Goal: Information Seeking & Learning: Learn about a topic

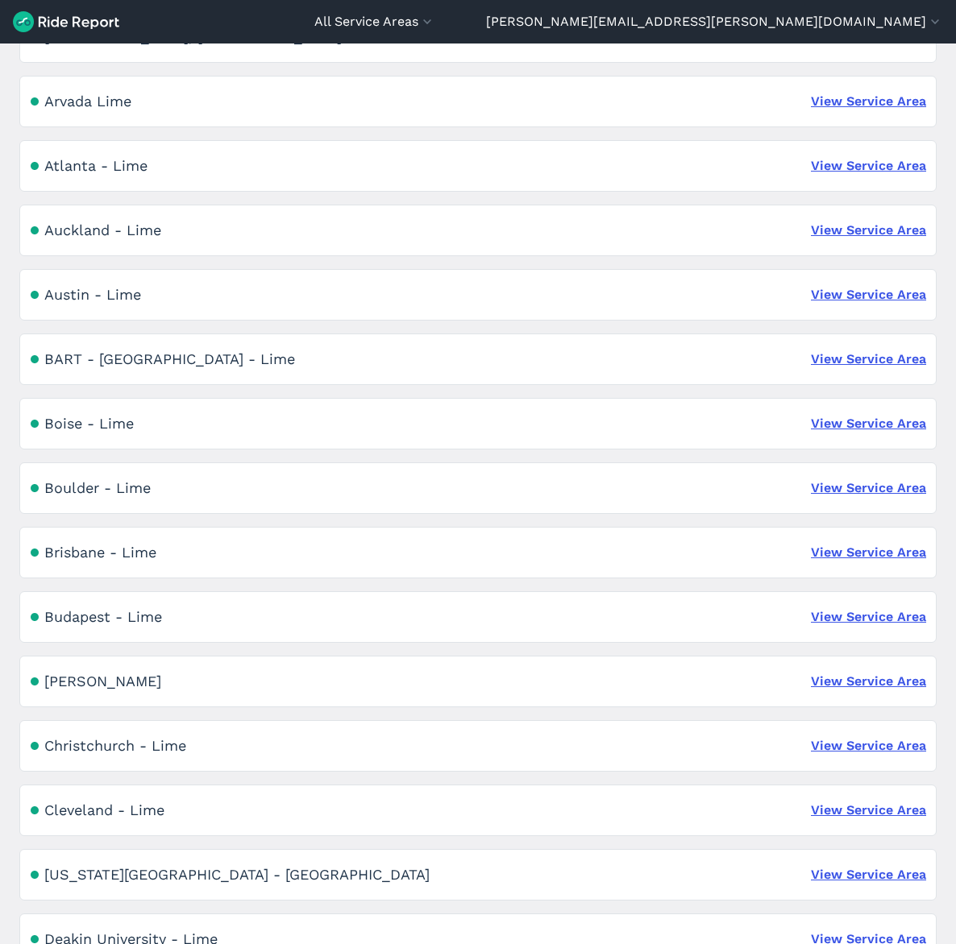
scroll to position [269, 0]
click at [830, 683] on link "View Service Area" at bounding box center [868, 680] width 115 height 19
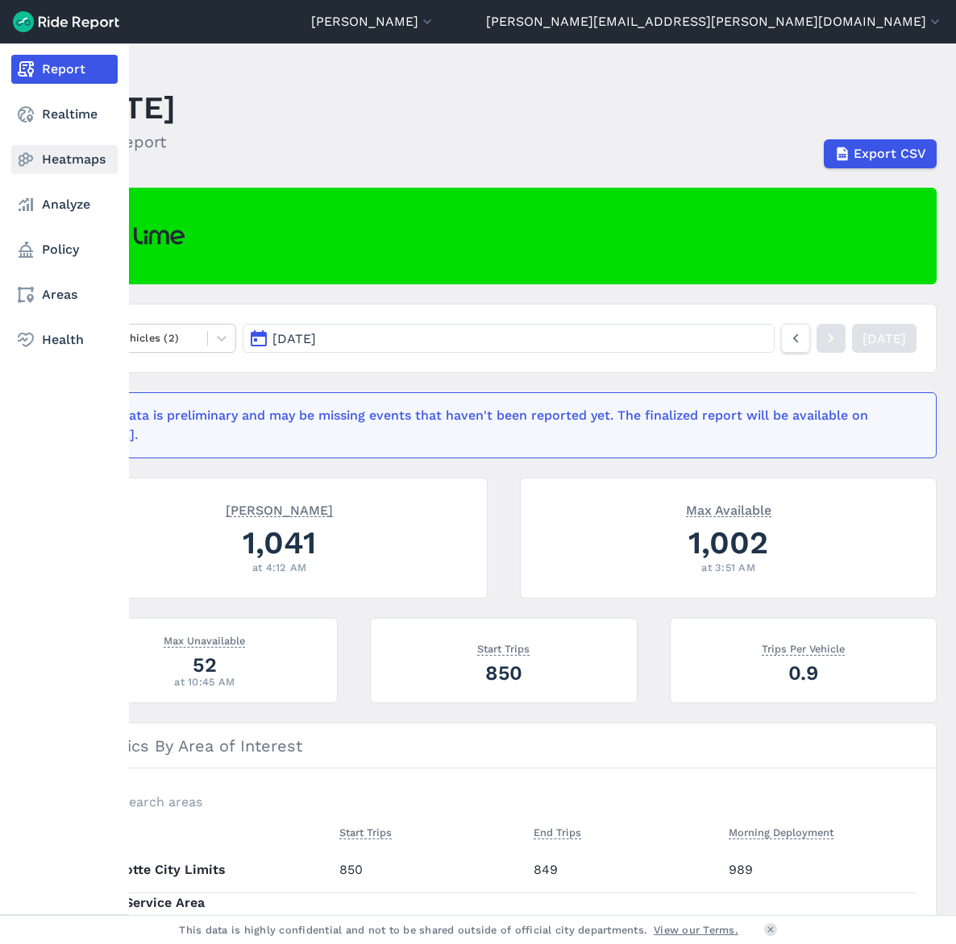
click at [62, 162] on link "Heatmaps" at bounding box center [64, 159] width 106 height 29
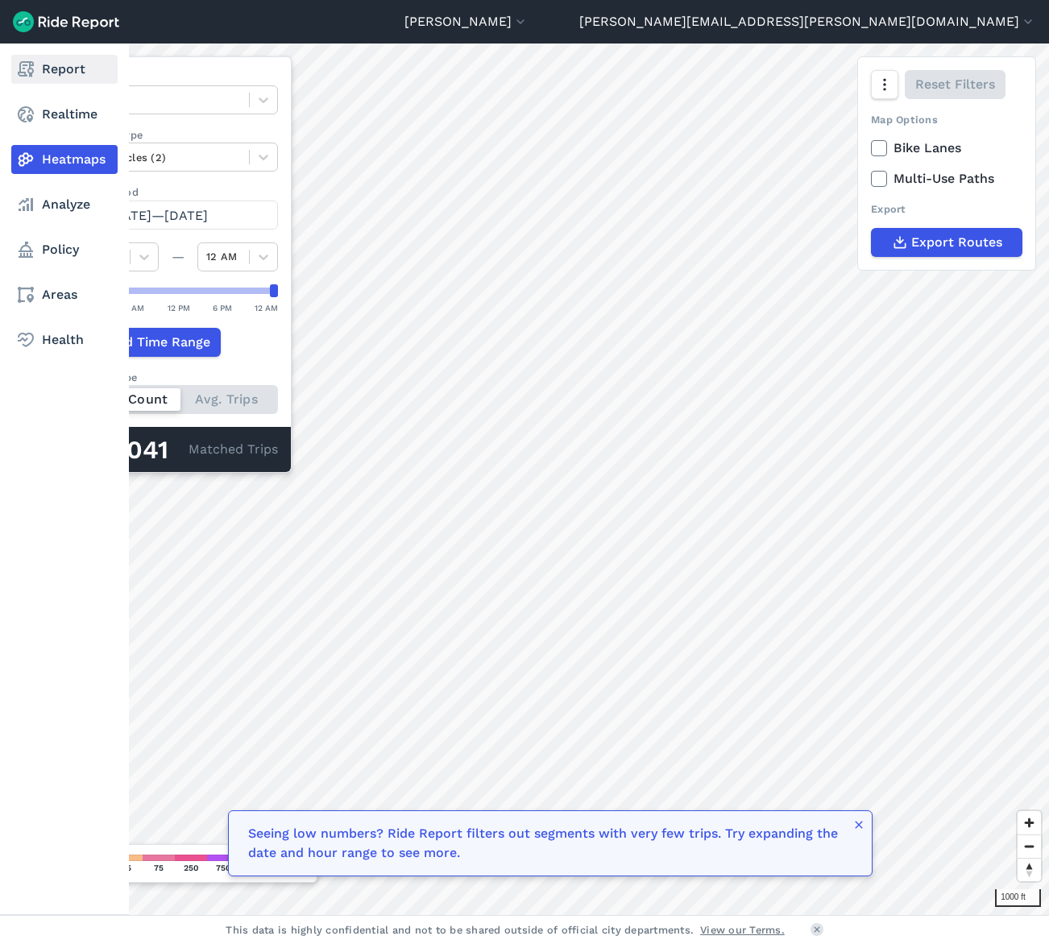
click at [77, 74] on link "Report" at bounding box center [64, 69] width 106 height 29
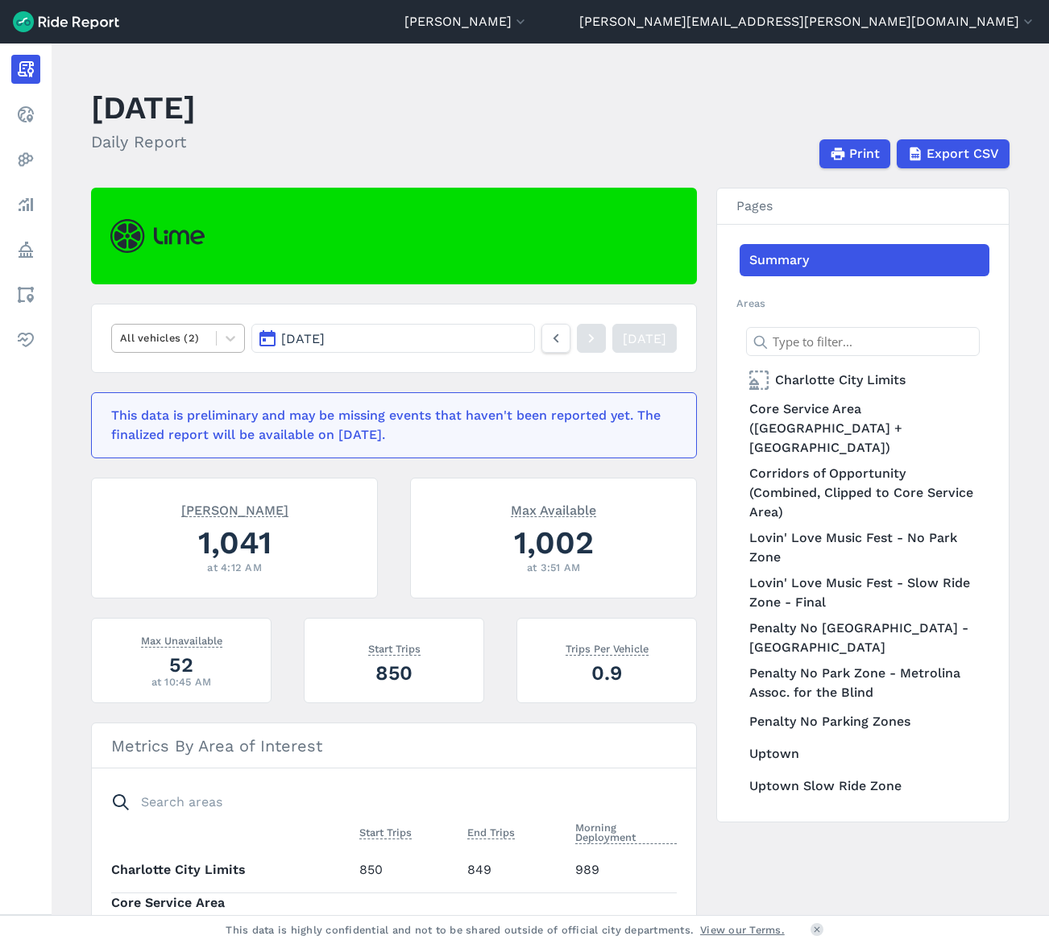
click at [189, 344] on div at bounding box center [164, 338] width 88 height 19
click at [197, 373] on div "E-Bikes" at bounding box center [178, 377] width 134 height 28
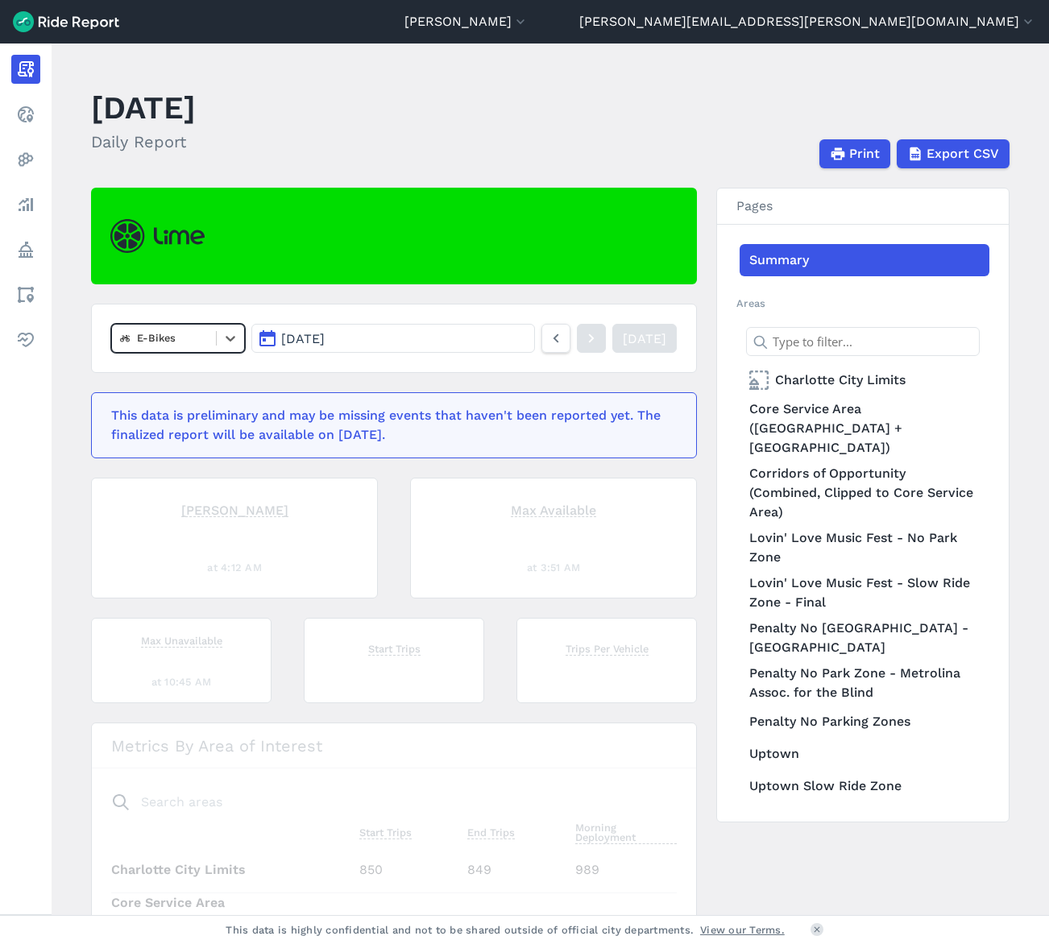
click at [311, 346] on span "[DATE]" at bounding box center [303, 338] width 44 height 15
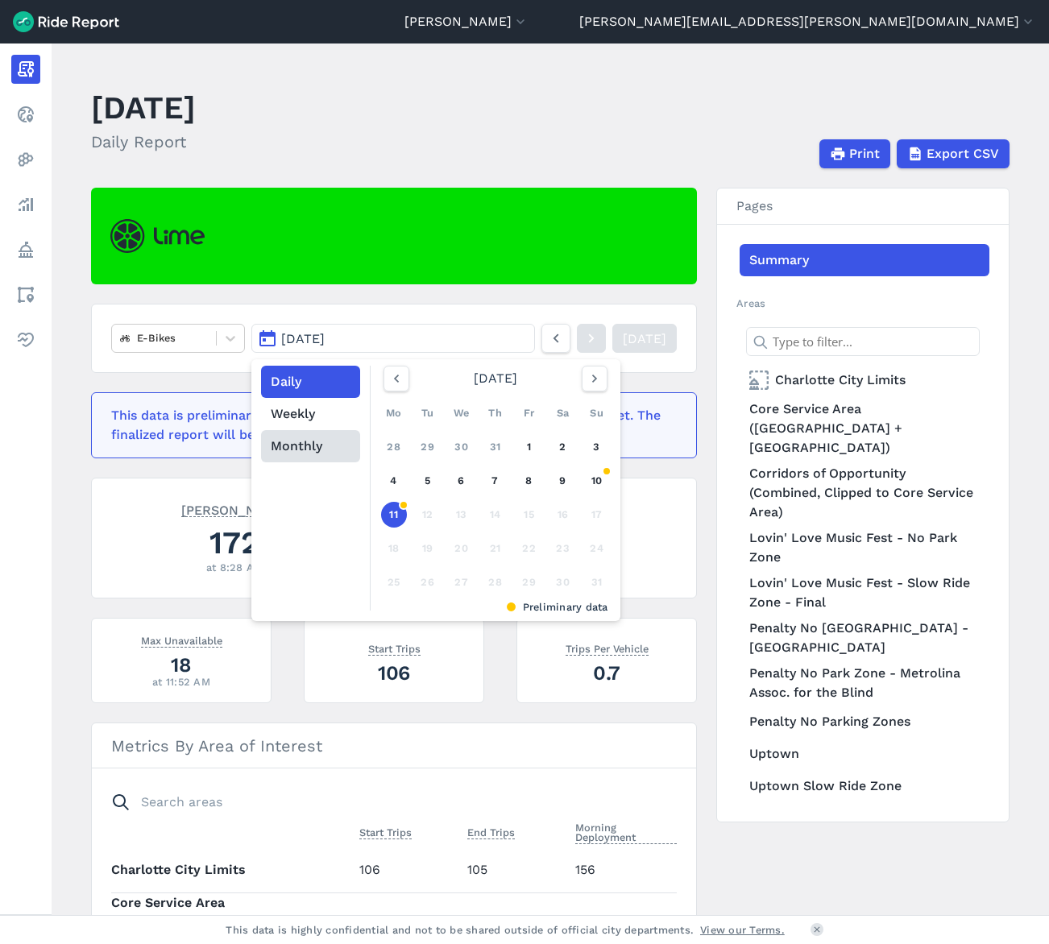
click at [304, 455] on button "Monthly" at bounding box center [310, 446] width 99 height 32
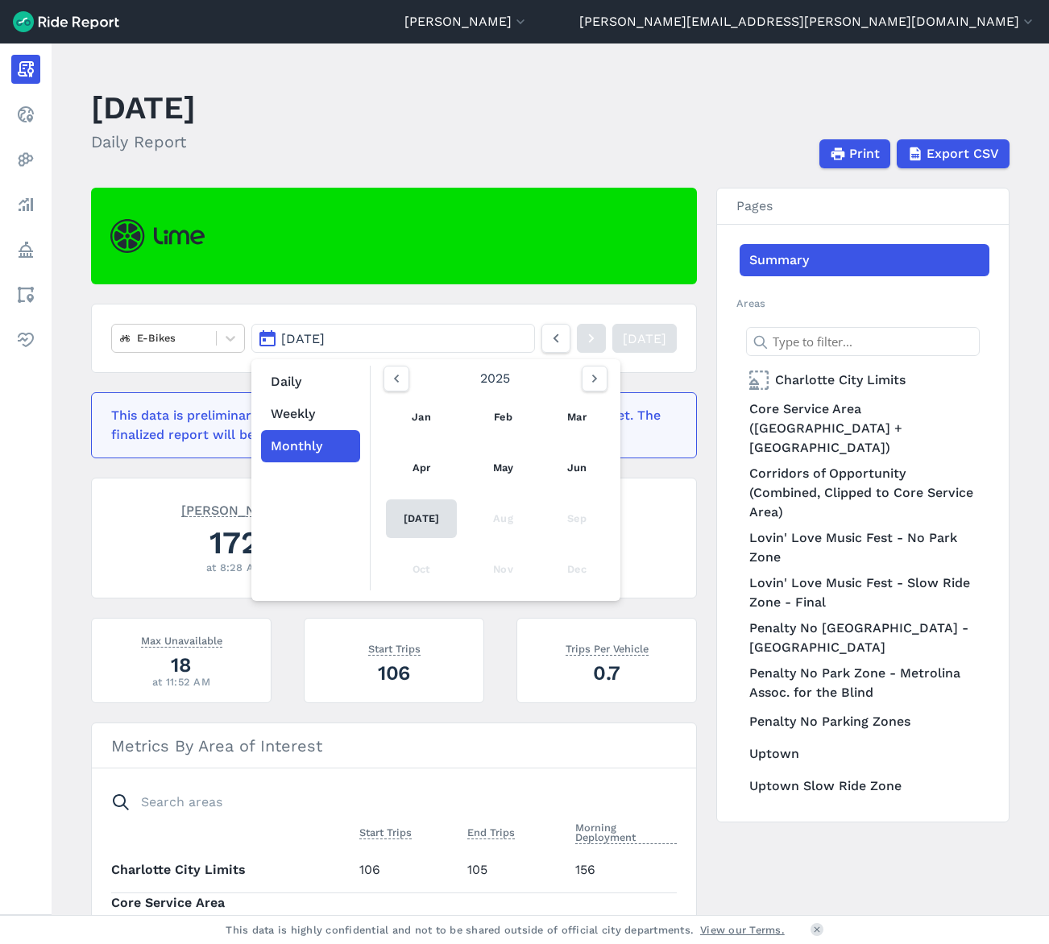
click at [424, 512] on link "[DATE]" at bounding box center [421, 519] width 71 height 39
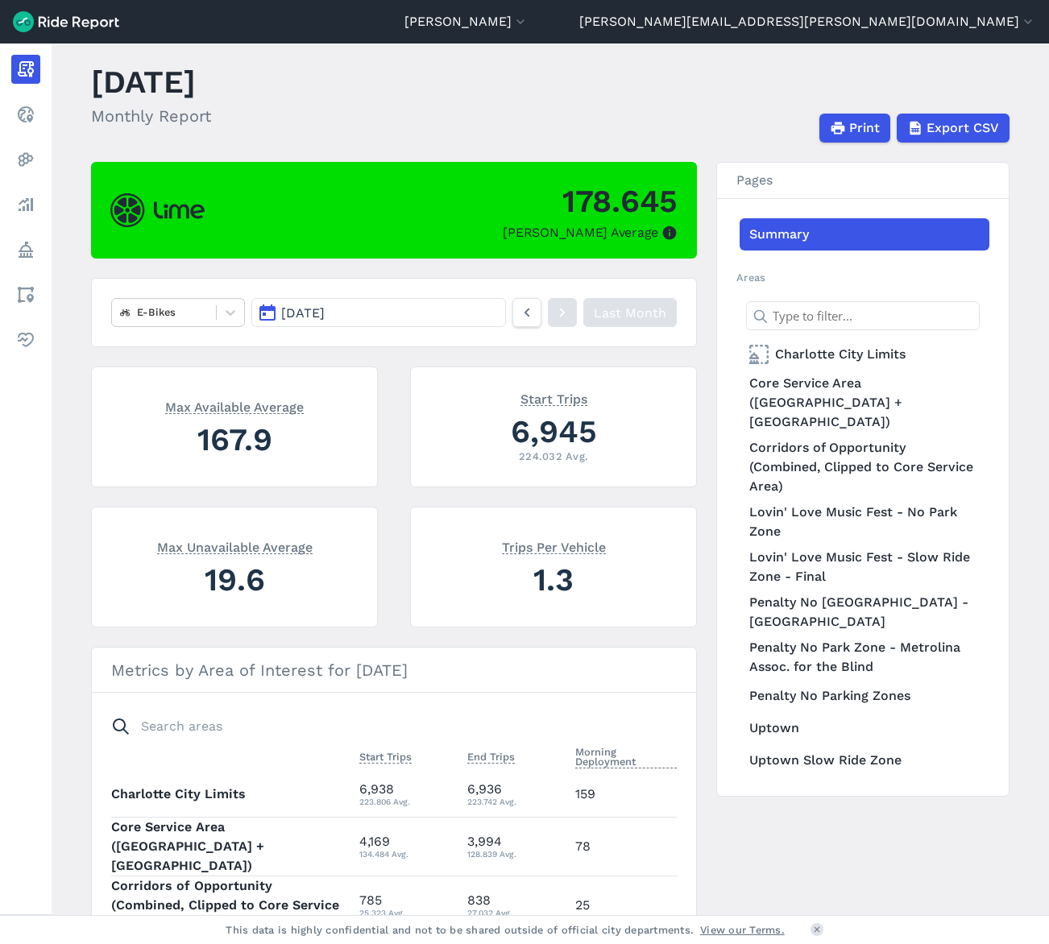
scroll to position [27, 0]
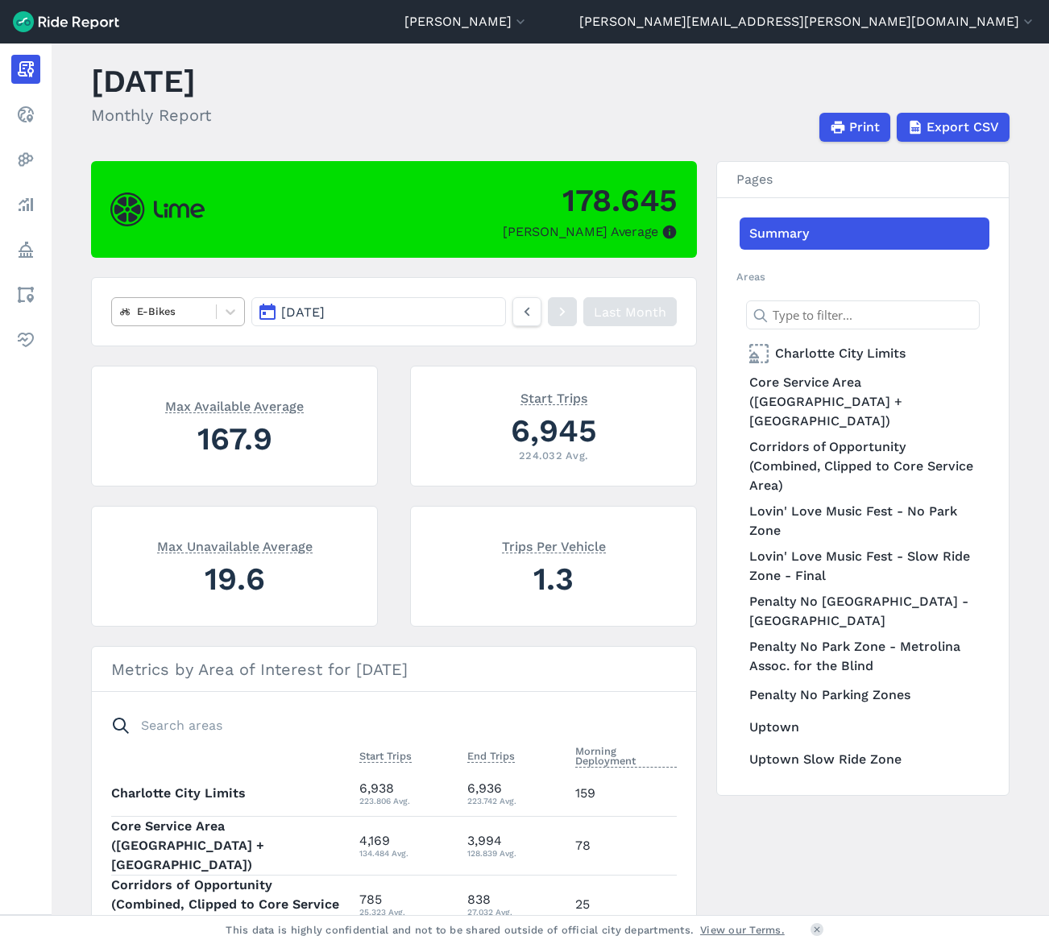
click at [180, 310] on div at bounding box center [164, 311] width 88 height 19
click at [180, 377] on div "Scooters" at bounding box center [178, 378] width 134 height 28
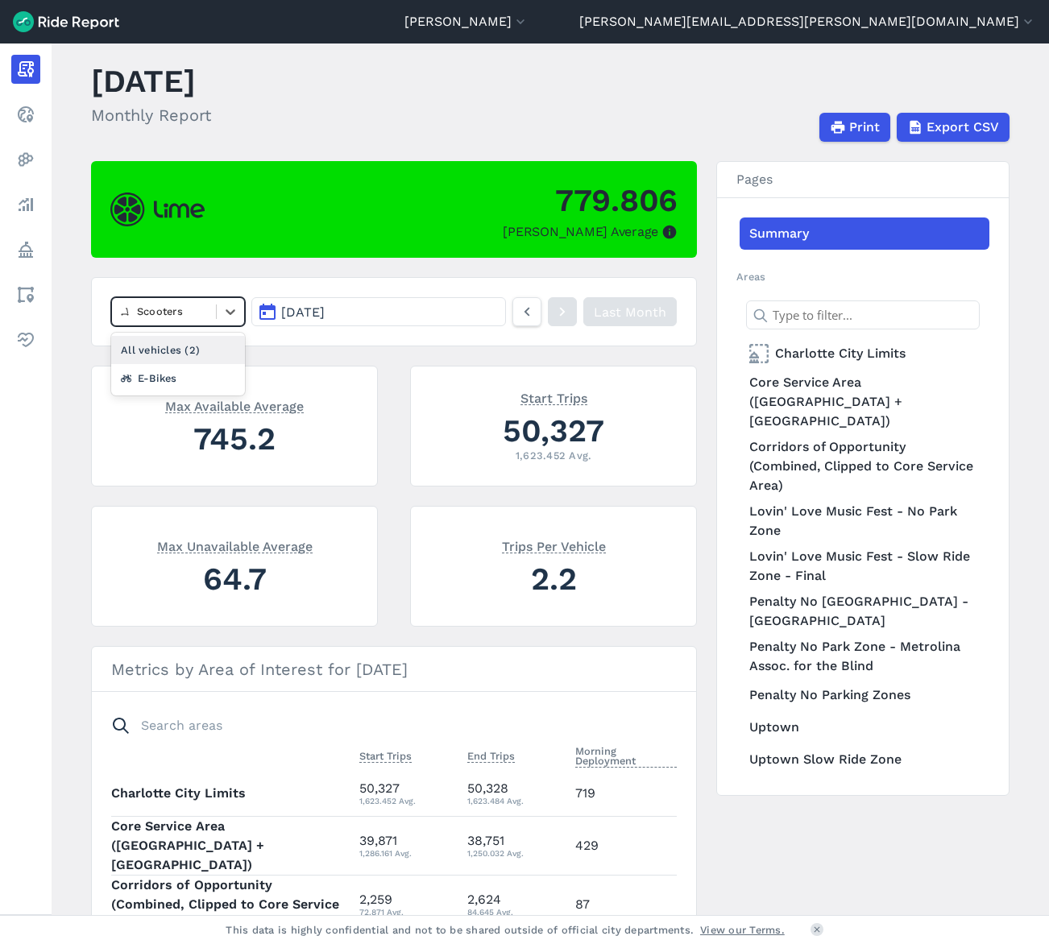
click at [192, 304] on div at bounding box center [164, 311] width 88 height 19
click at [186, 367] on div "E-Bikes" at bounding box center [178, 378] width 134 height 28
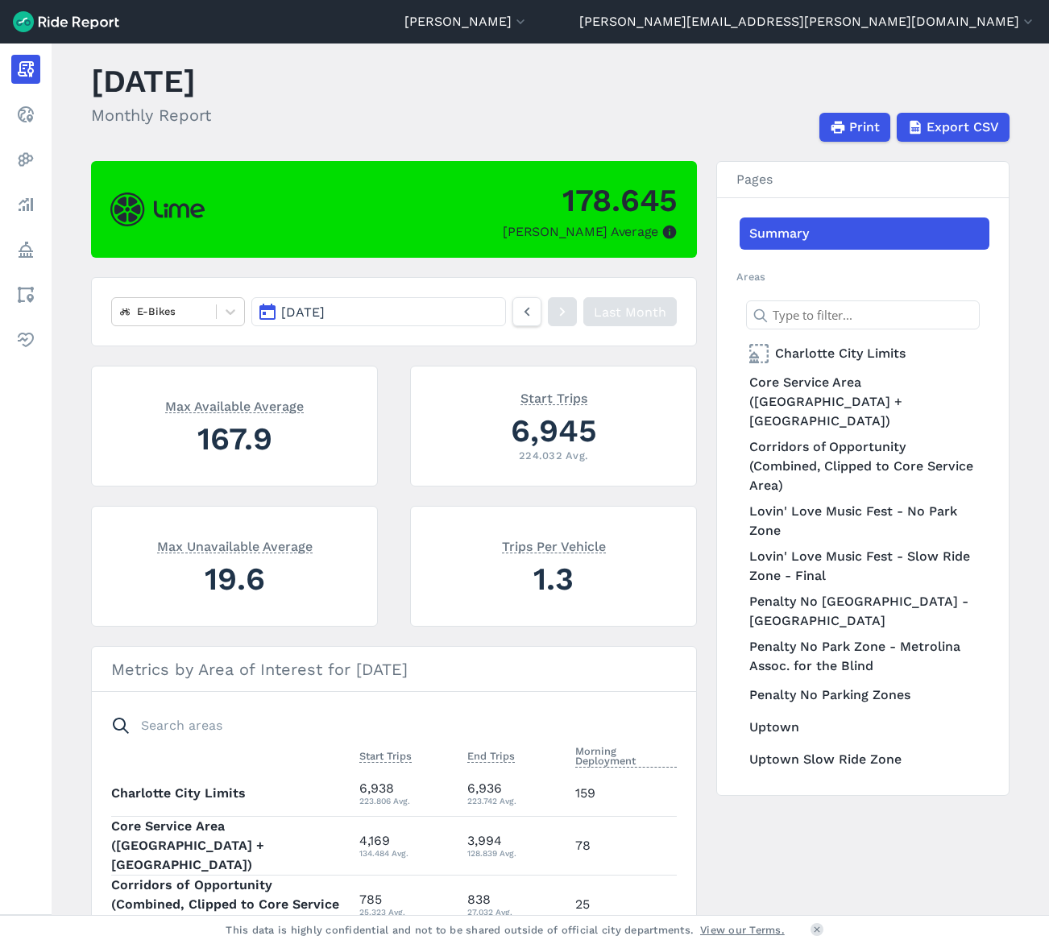
click at [286, 317] on span "[DATE]" at bounding box center [303, 312] width 44 height 15
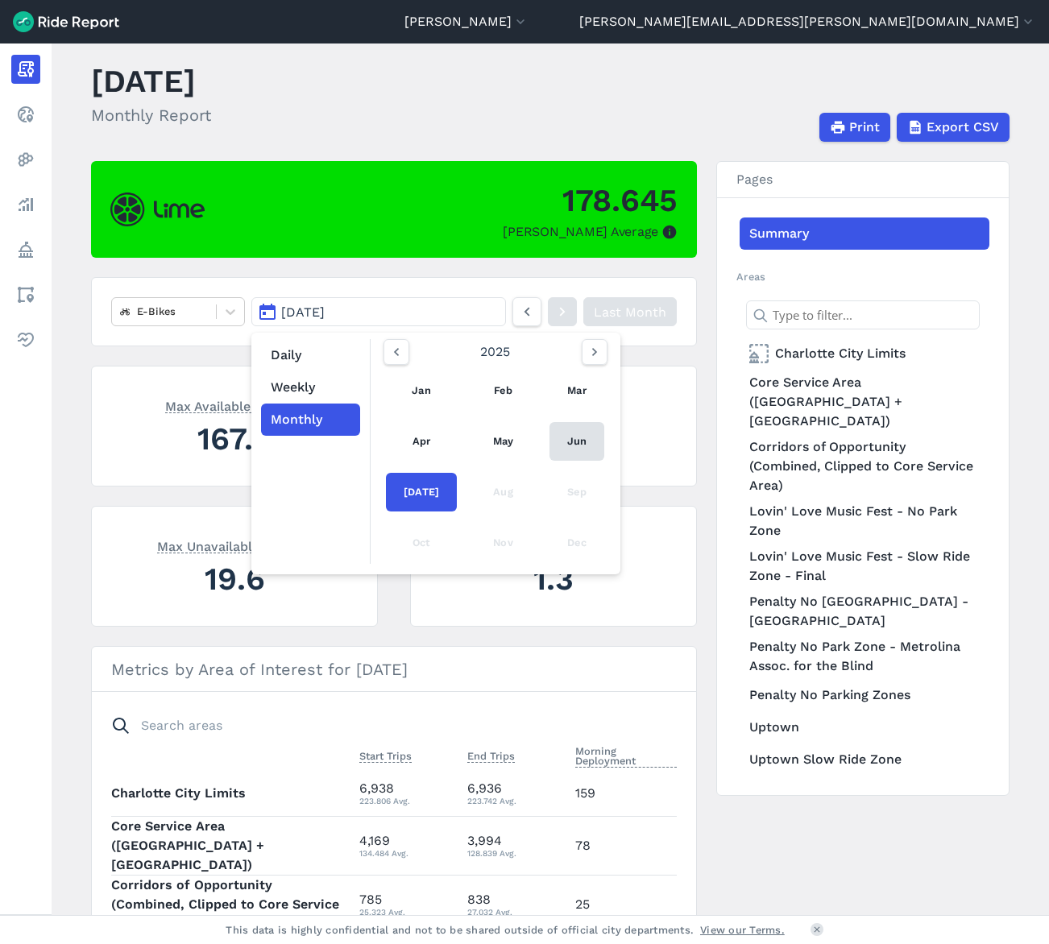
click at [588, 443] on link "Jun" at bounding box center [577, 441] width 55 height 39
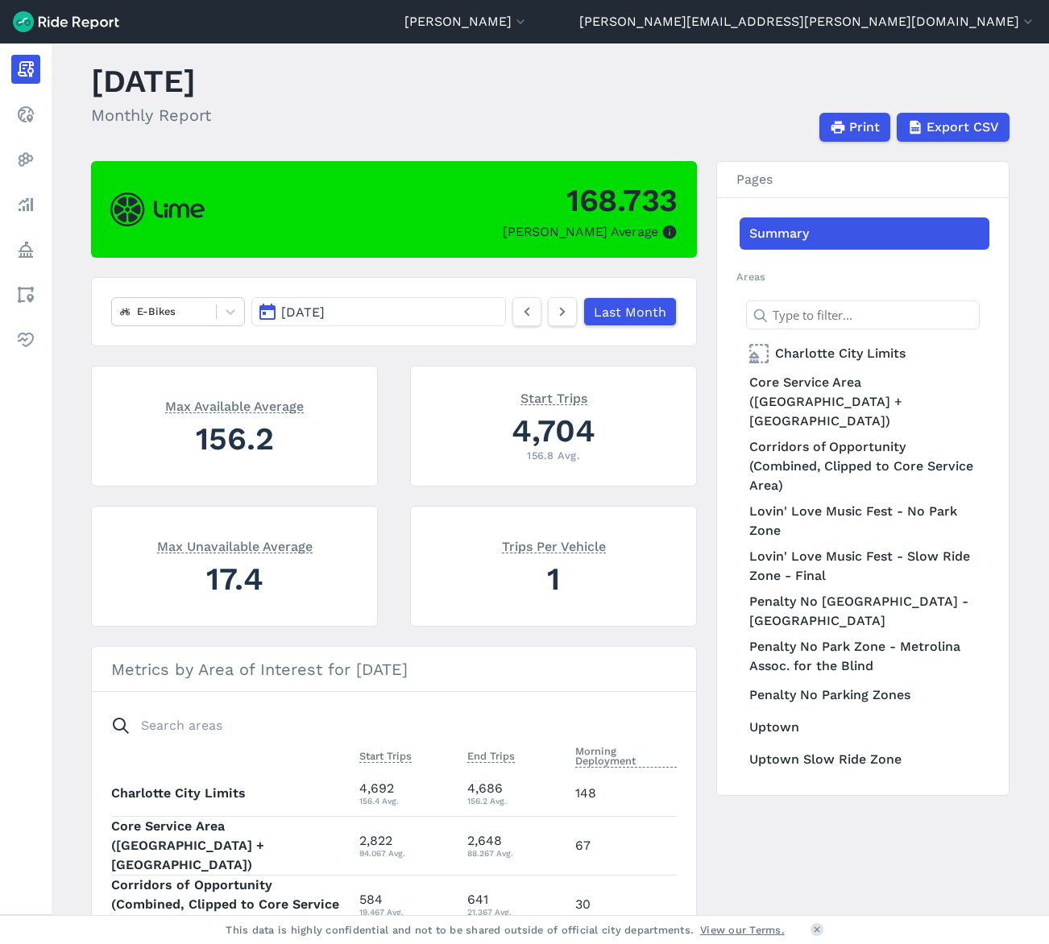
click at [421, 310] on button "[DATE]" at bounding box center [378, 311] width 255 height 29
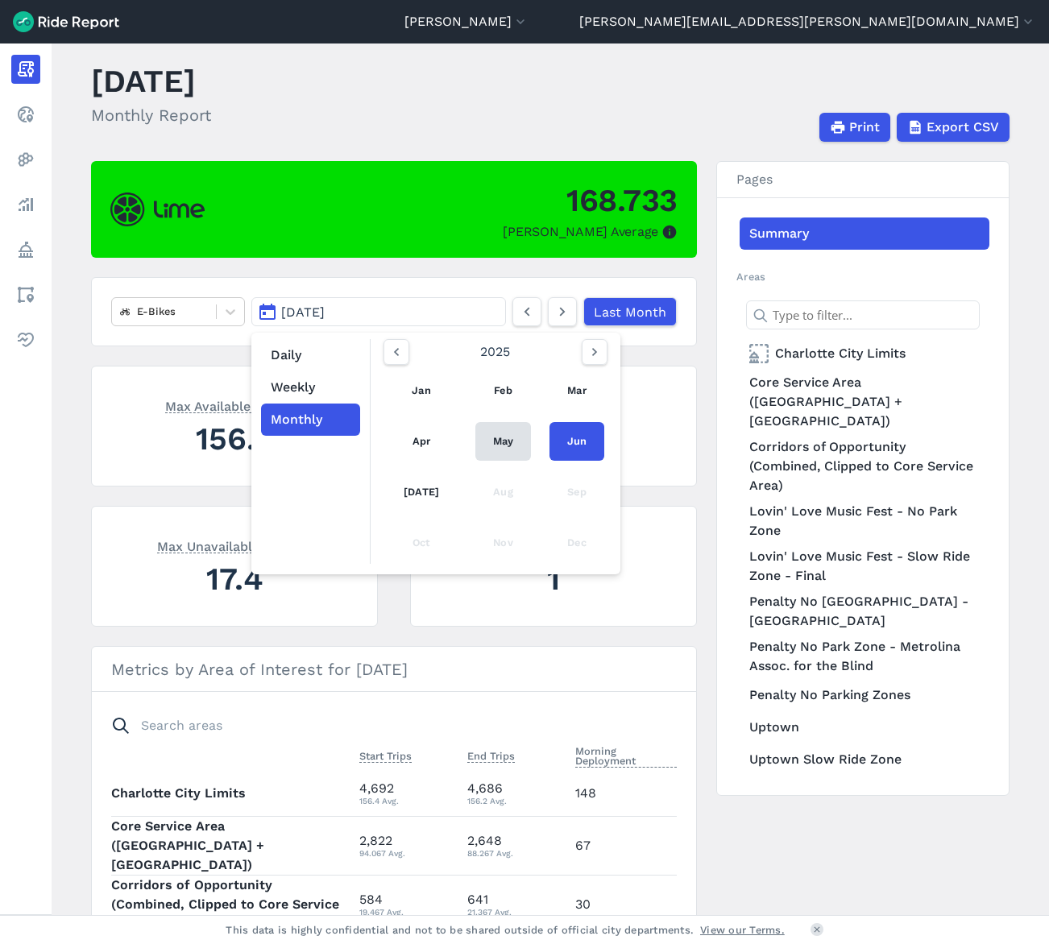
click at [496, 438] on link "May" at bounding box center [503, 441] width 56 height 39
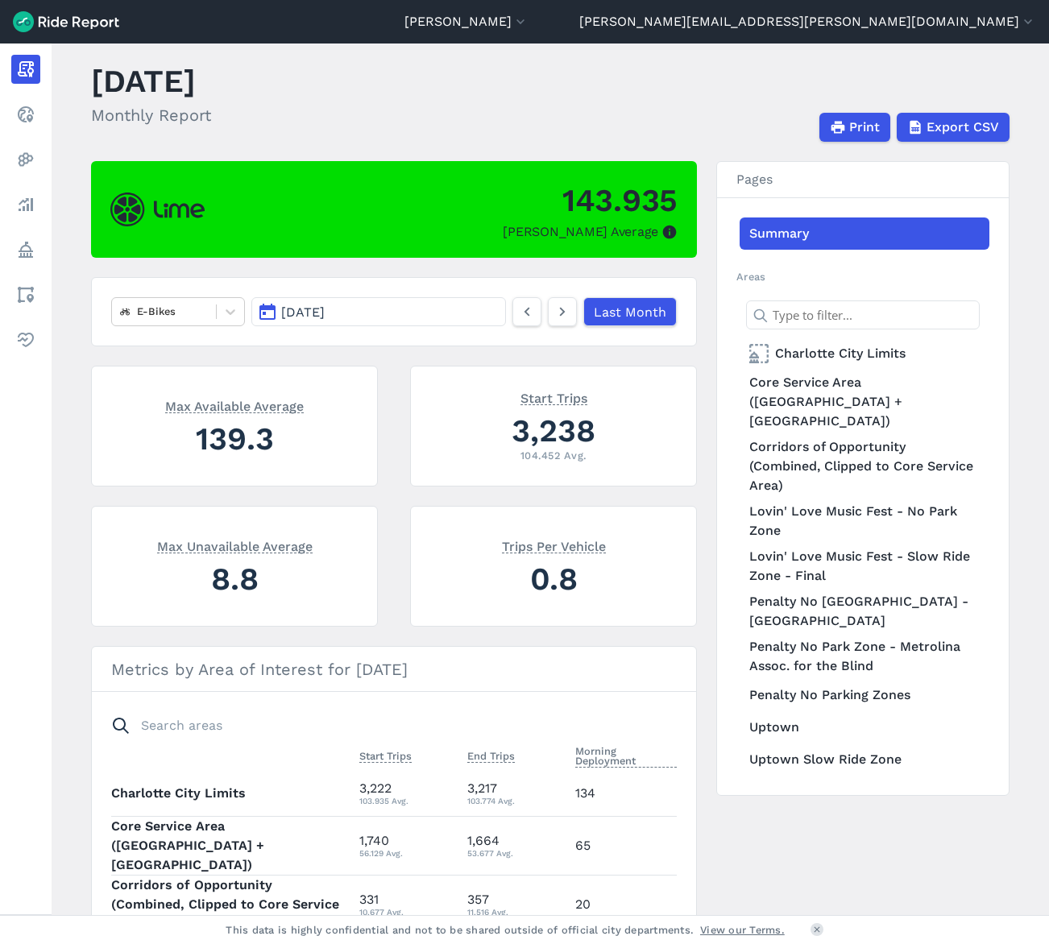
click at [434, 309] on button "[DATE]" at bounding box center [378, 311] width 255 height 29
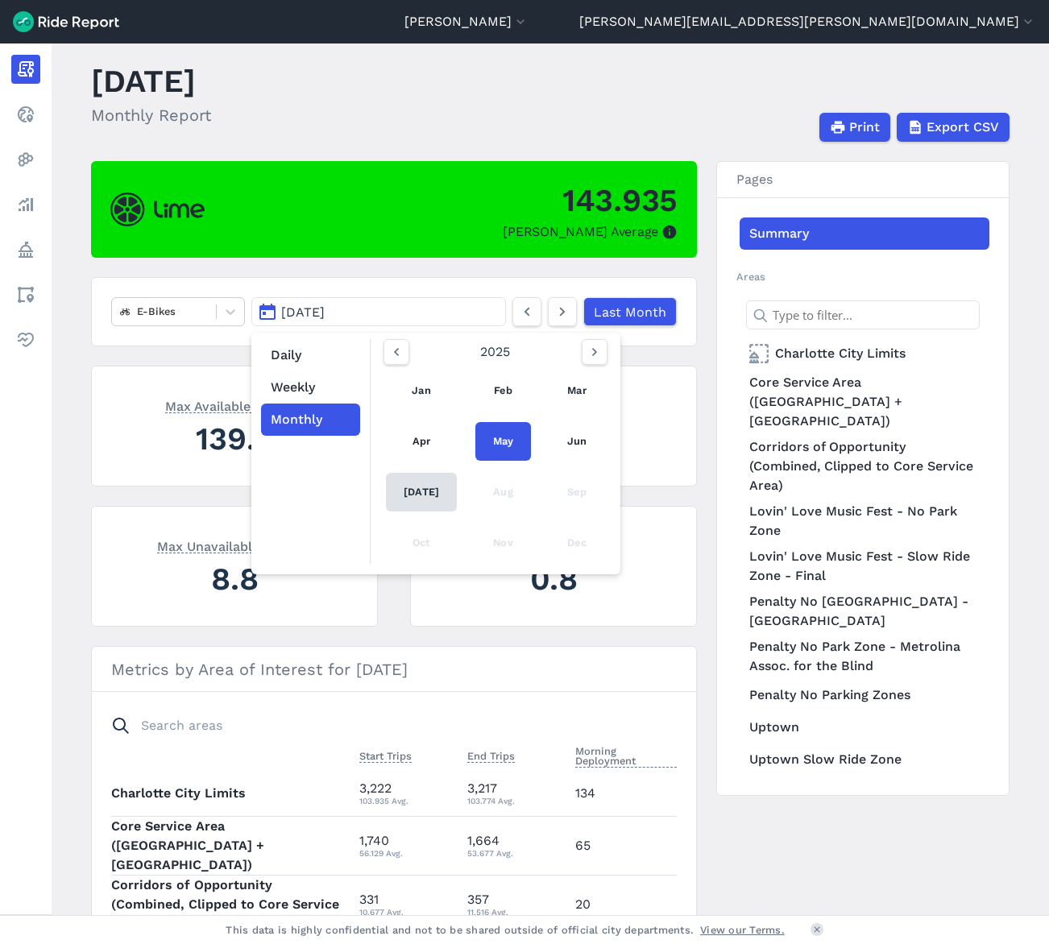
click at [410, 477] on link "[DATE]" at bounding box center [421, 492] width 71 height 39
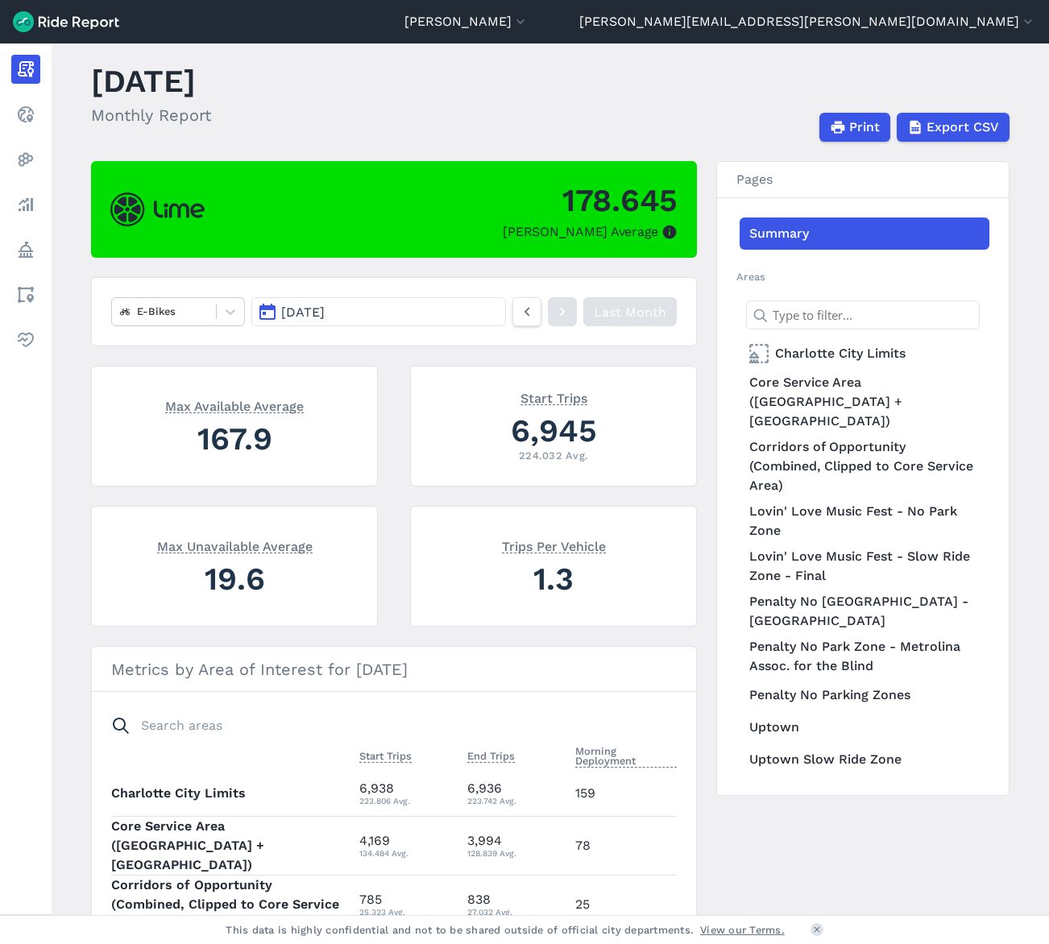
click at [348, 146] on main "[DATE] Monthly Report Print Export CSV 178.645 Max Parked Average E-Bikes [DATE…" at bounding box center [551, 480] width 998 height 872
click at [202, 311] on div at bounding box center [164, 311] width 88 height 19
click at [201, 368] on div "Scooters" at bounding box center [178, 378] width 134 height 28
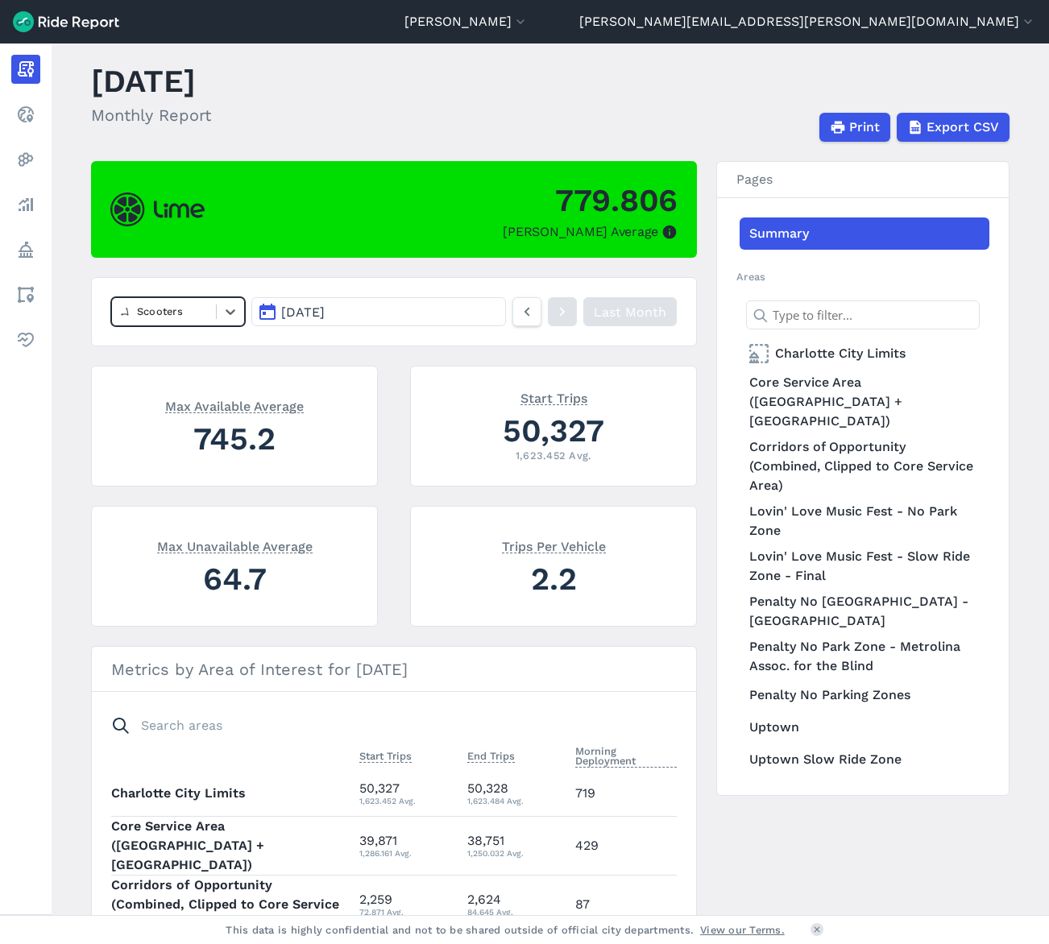
click at [297, 316] on span "[DATE]" at bounding box center [303, 312] width 44 height 15
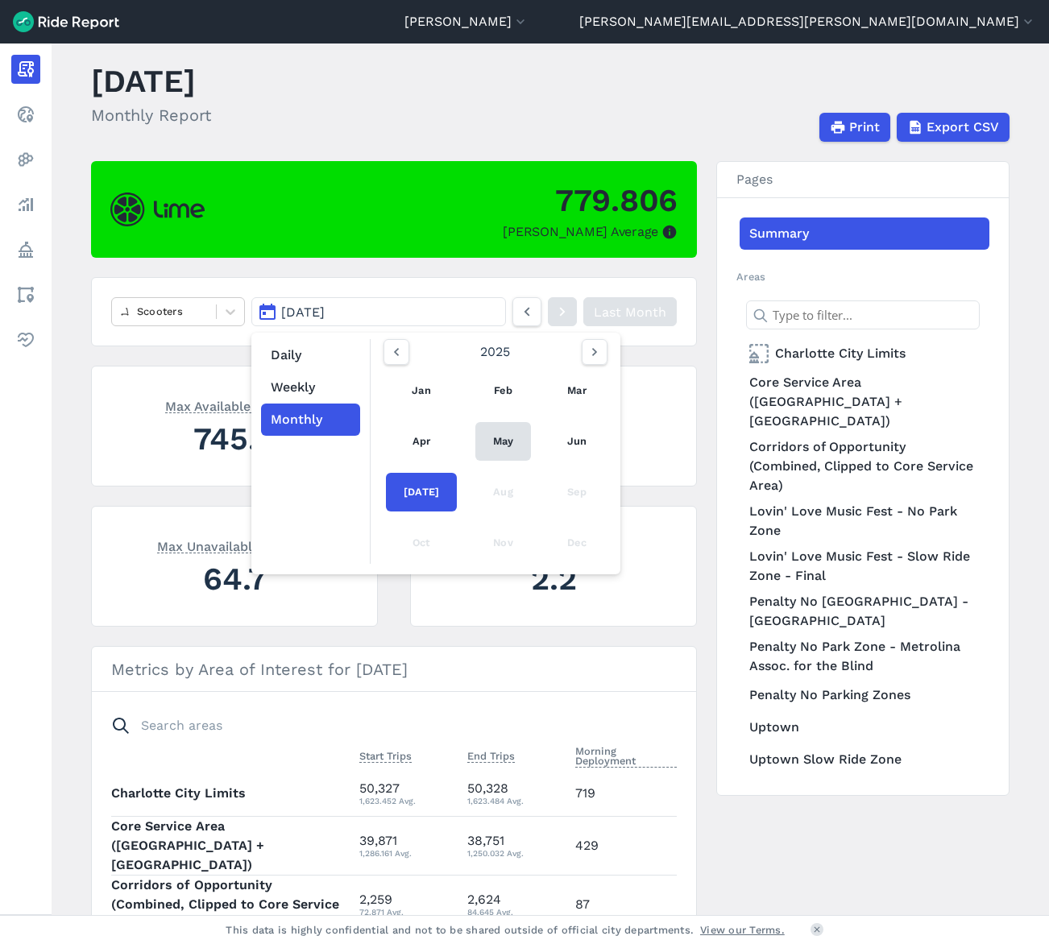
click at [515, 440] on link "May" at bounding box center [503, 441] width 56 height 39
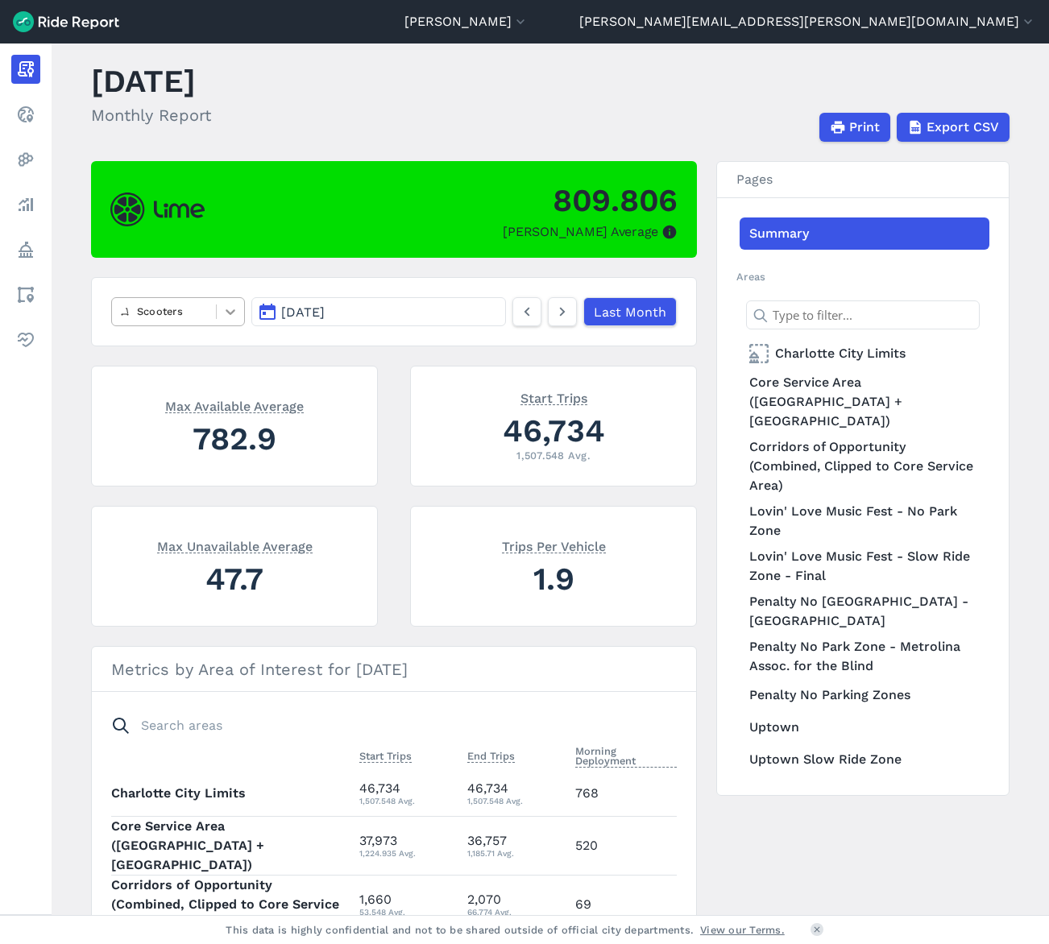
click at [222, 307] on icon at bounding box center [230, 312] width 16 height 16
click at [207, 374] on div "E-Bikes" at bounding box center [178, 378] width 134 height 28
click at [392, 306] on button "[DATE]" at bounding box center [378, 311] width 255 height 29
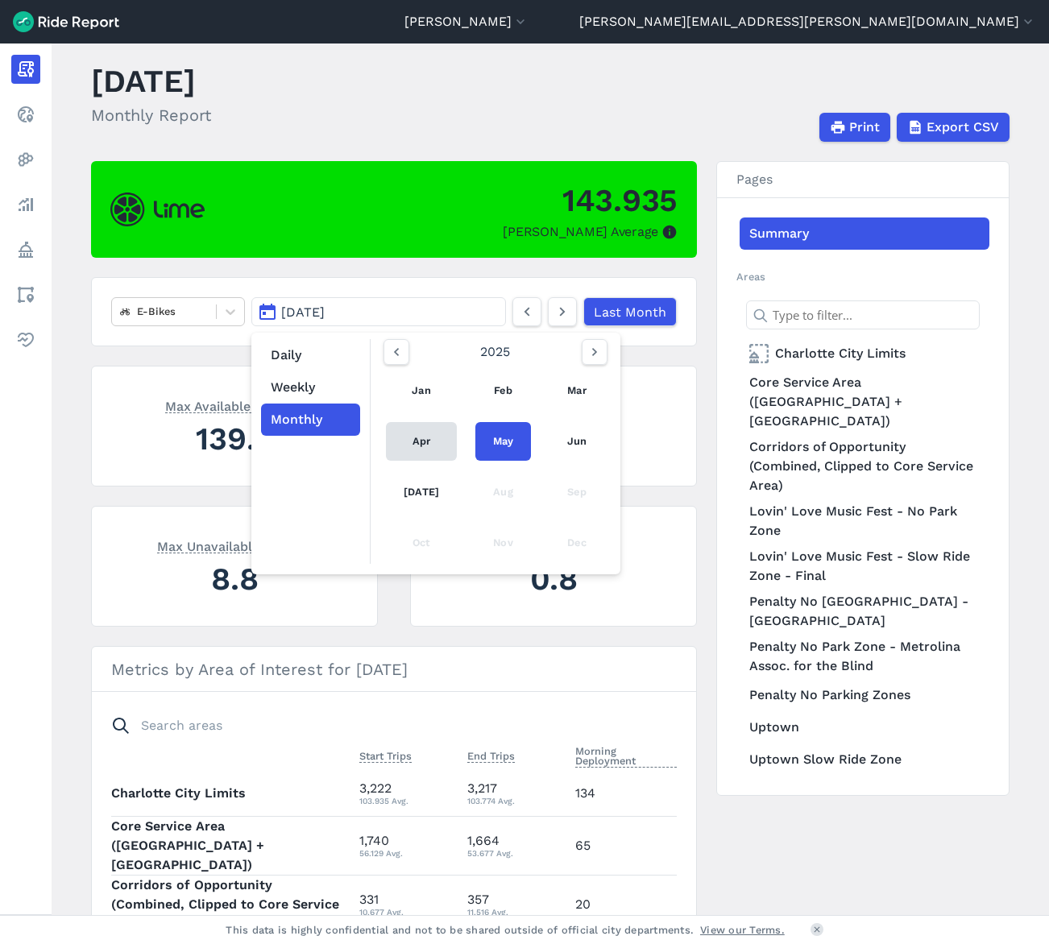
click at [416, 439] on link "Apr" at bounding box center [421, 441] width 71 height 39
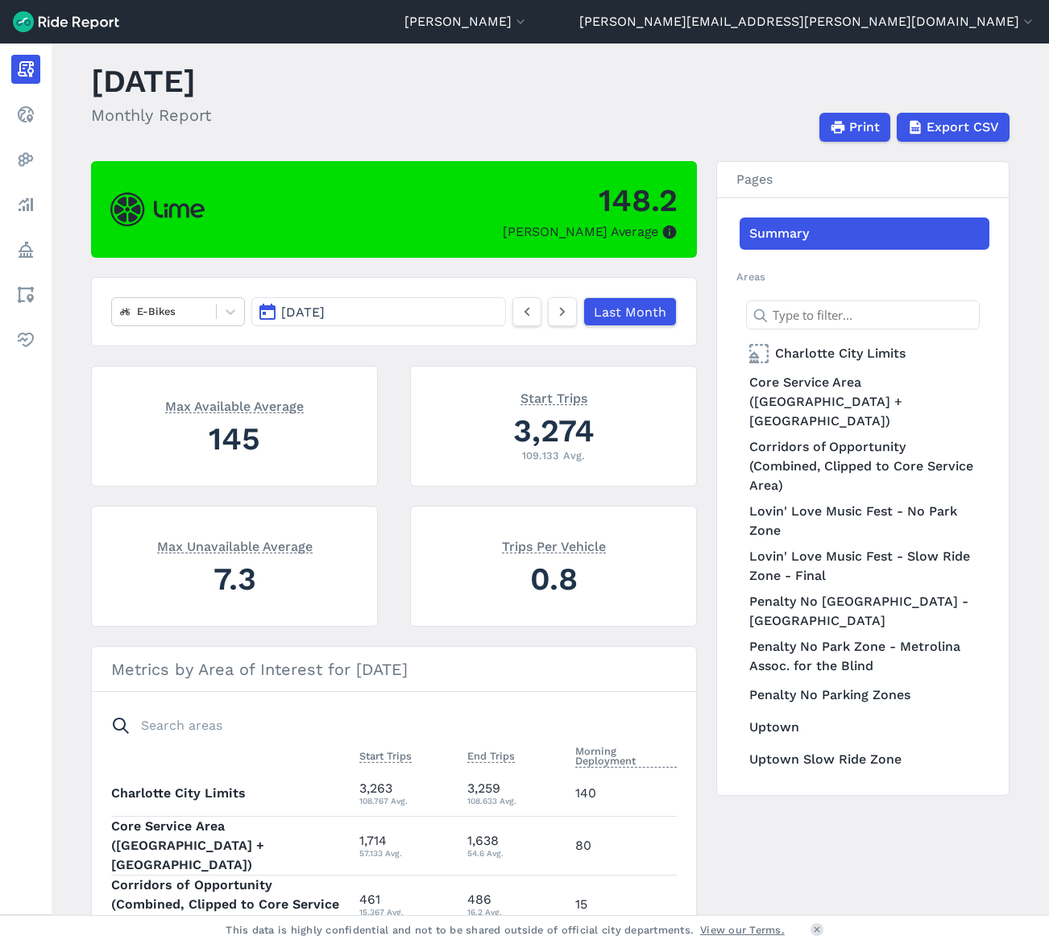
click at [426, 316] on button "[DATE]" at bounding box center [378, 311] width 255 height 29
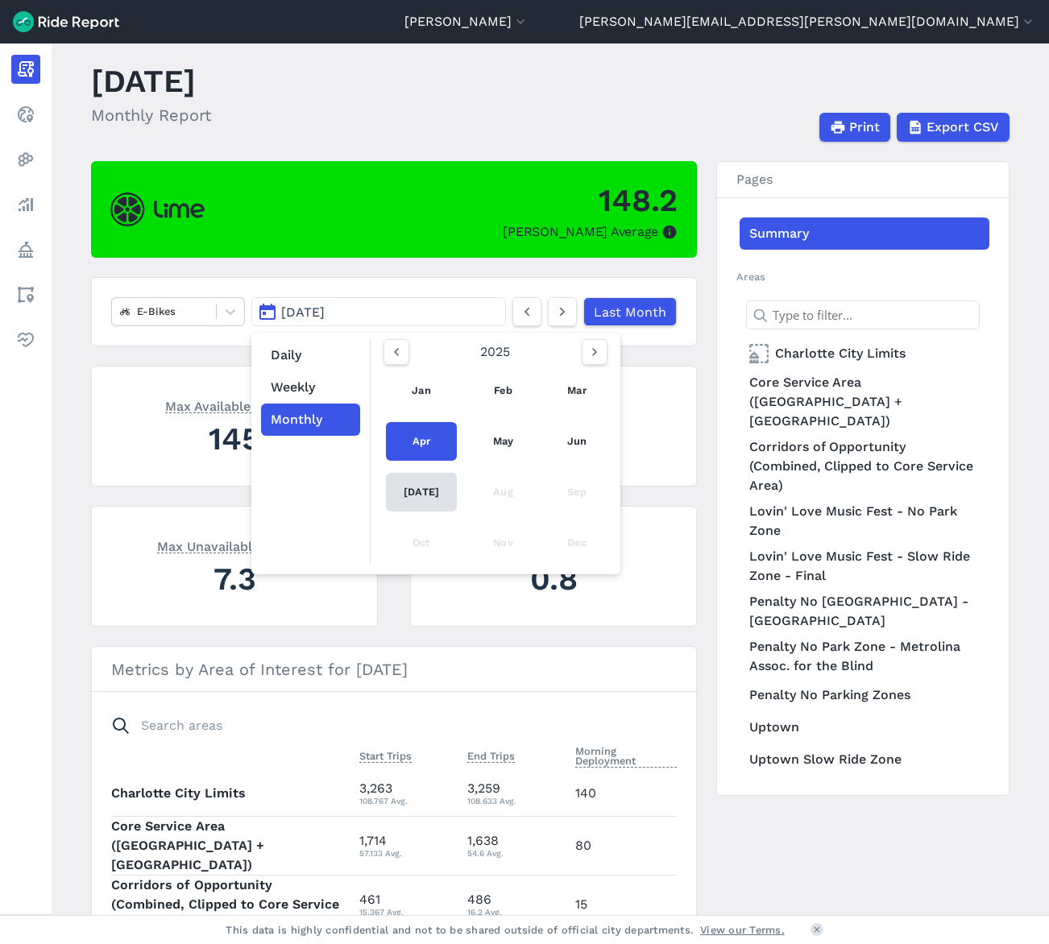
click at [417, 491] on link "[DATE]" at bounding box center [421, 492] width 71 height 39
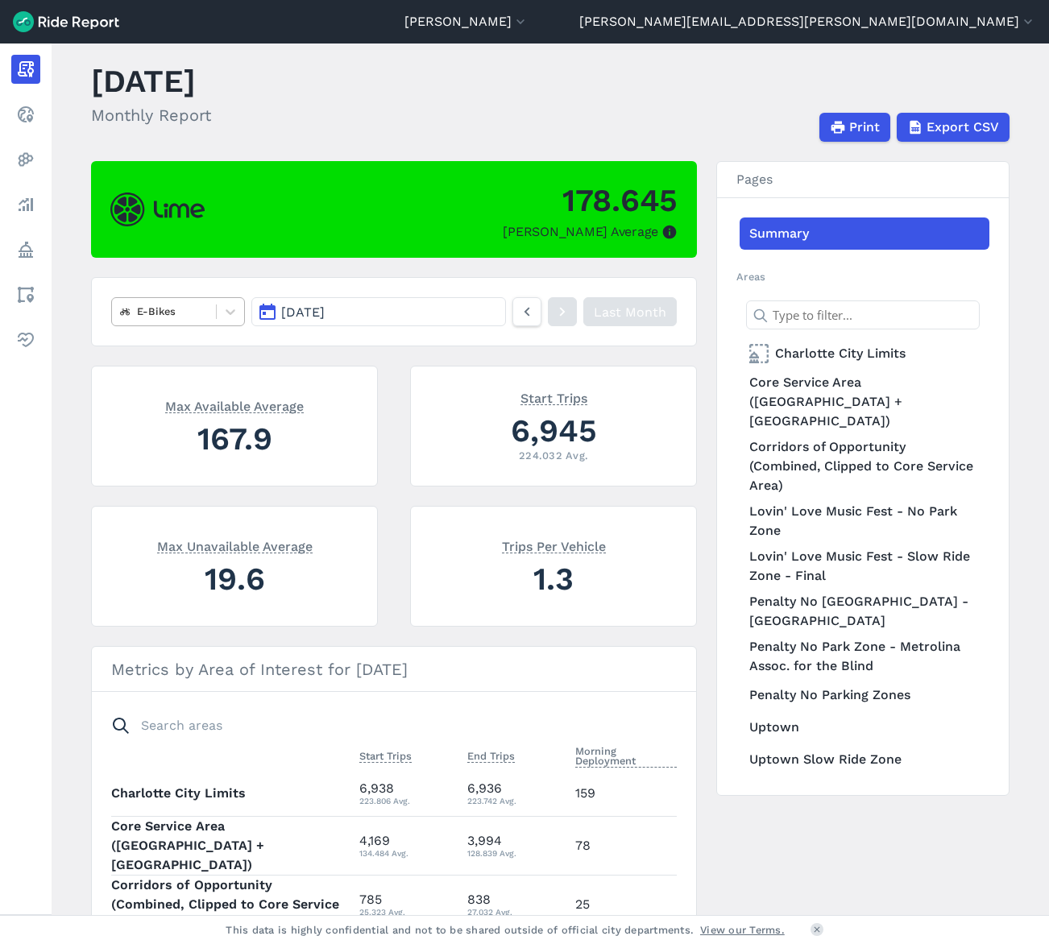
click at [152, 305] on div at bounding box center [164, 311] width 88 height 19
click at [172, 376] on div "Scooters" at bounding box center [178, 378] width 134 height 28
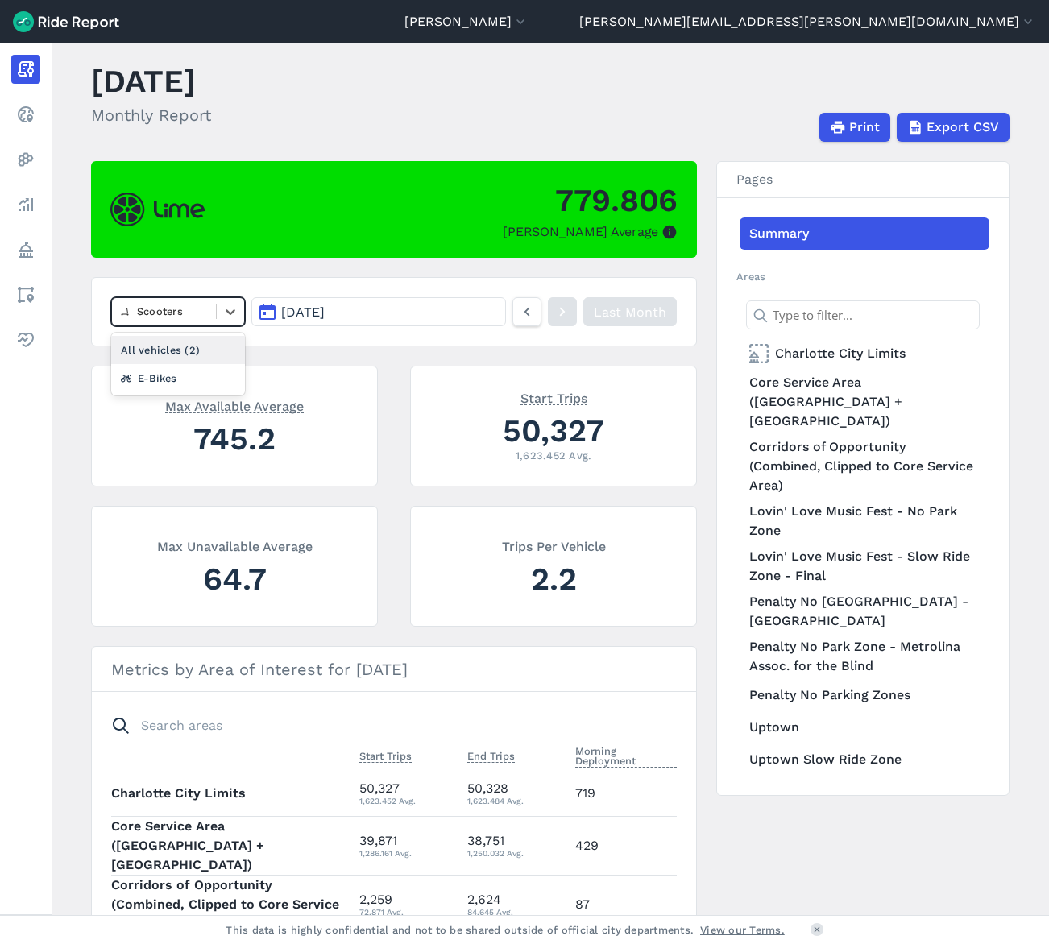
click at [167, 313] on div at bounding box center [164, 311] width 88 height 19
click at [292, 344] on nav "Scooters [DATE] Last Month" at bounding box center [394, 311] width 606 height 69
